Goal: Task Accomplishment & Management: Manage account settings

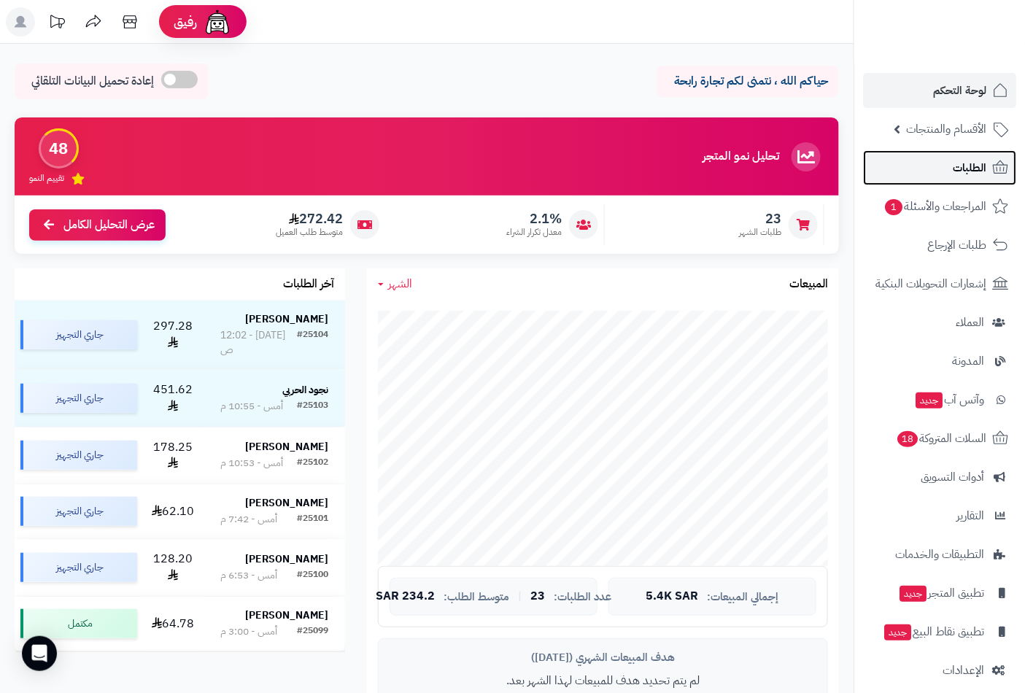
click at [969, 178] on link "الطلبات" at bounding box center [939, 167] width 153 height 35
click at [974, 166] on span "الطلبات" at bounding box center [970, 168] width 34 height 20
click at [967, 90] on span "لوحة التحكم" at bounding box center [959, 90] width 53 height 20
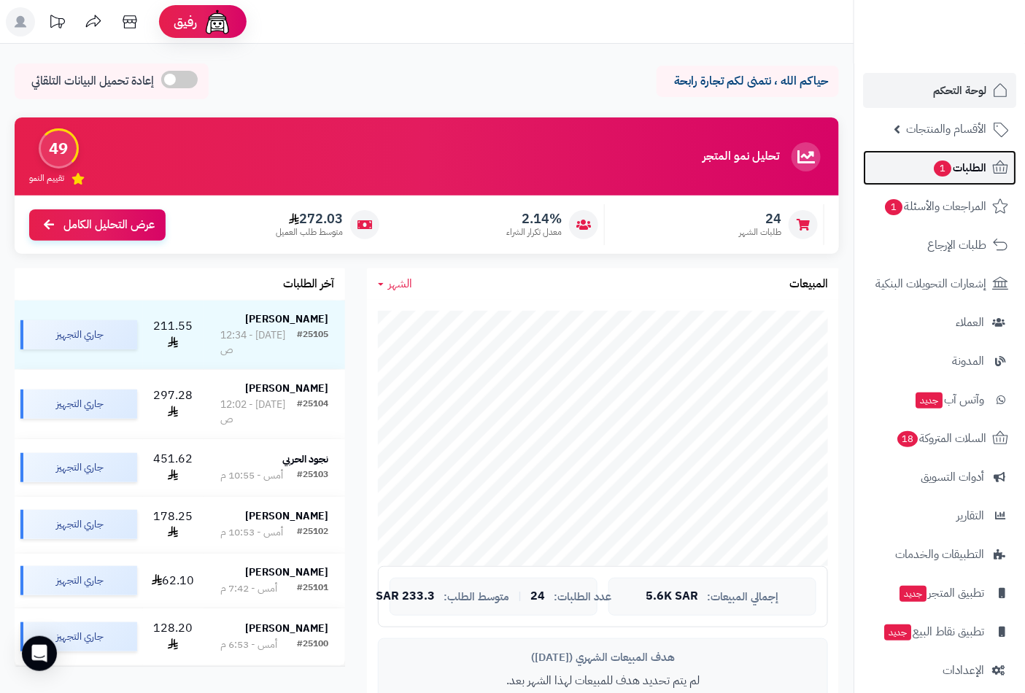
click at [971, 164] on span "الطلبات 1" at bounding box center [959, 168] width 54 height 20
click at [959, 179] on link "الطلبات 1" at bounding box center [939, 167] width 153 height 35
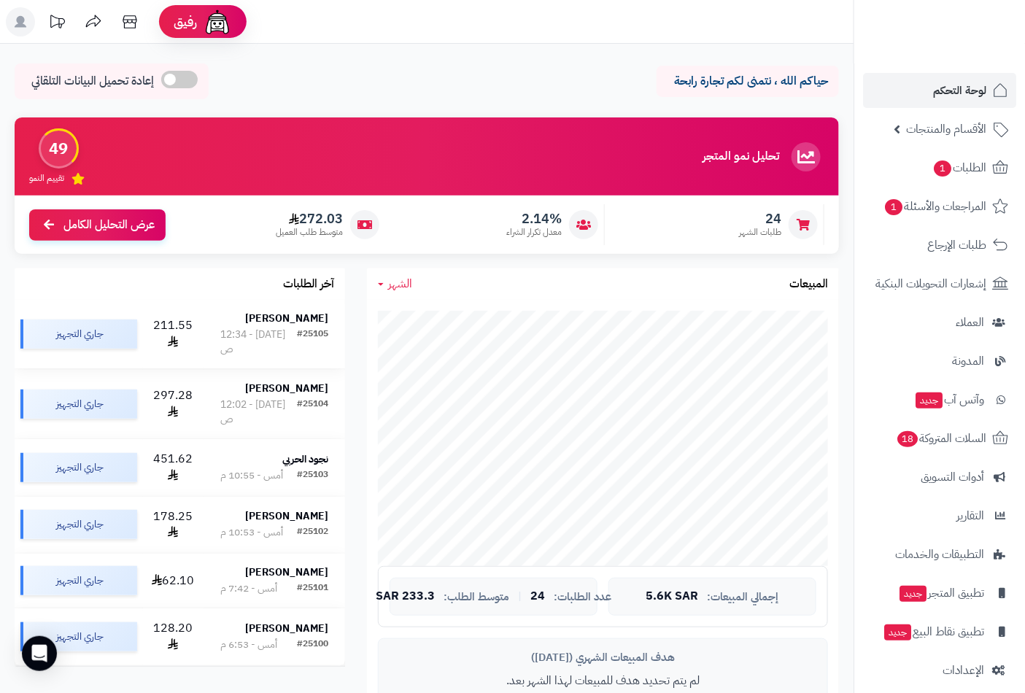
click at [297, 322] on strong "[PERSON_NAME]" at bounding box center [286, 318] width 83 height 15
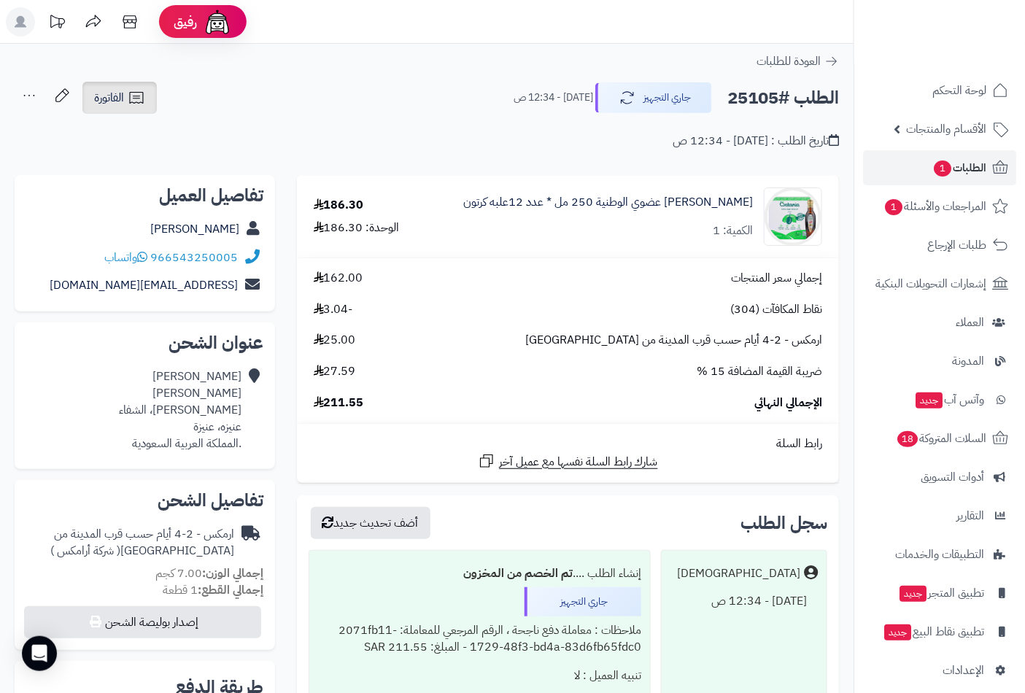
click at [109, 96] on span "الفاتورة" at bounding box center [109, 98] width 30 height 18
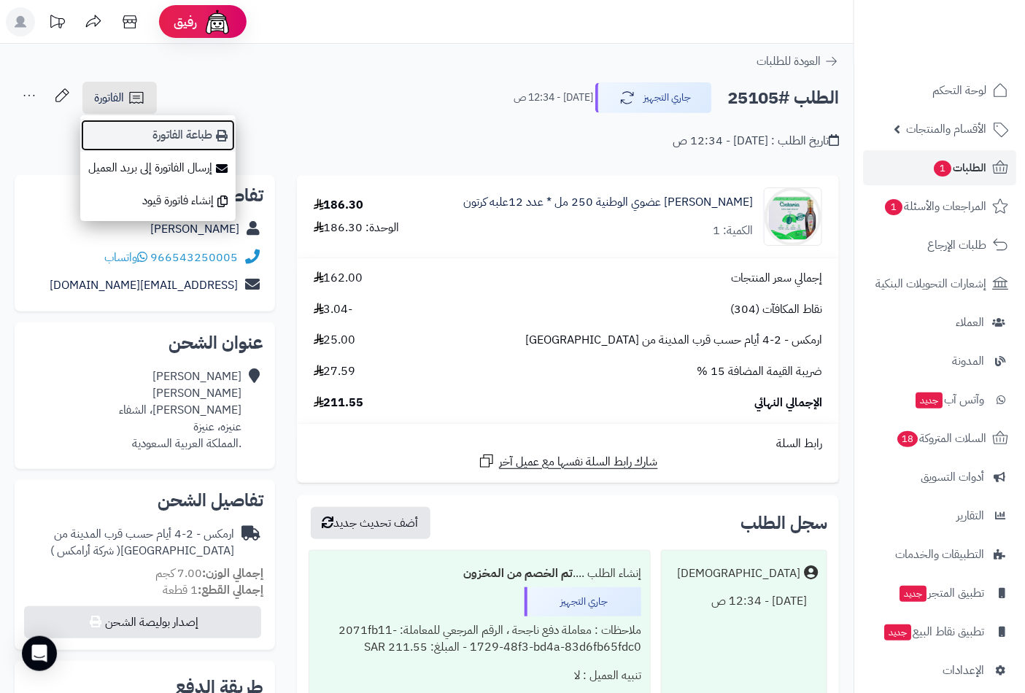
click at [201, 125] on link "طباعة الفاتورة" at bounding box center [157, 135] width 155 height 33
